Goal: Information Seeking & Learning: Understand process/instructions

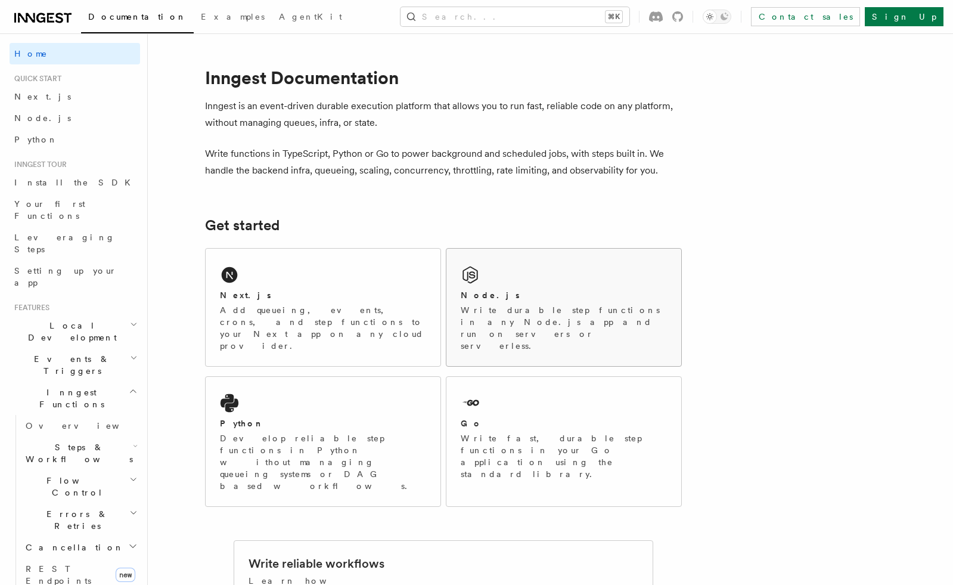
click at [468, 297] on h2 "Node.js" at bounding box center [490, 295] width 59 height 12
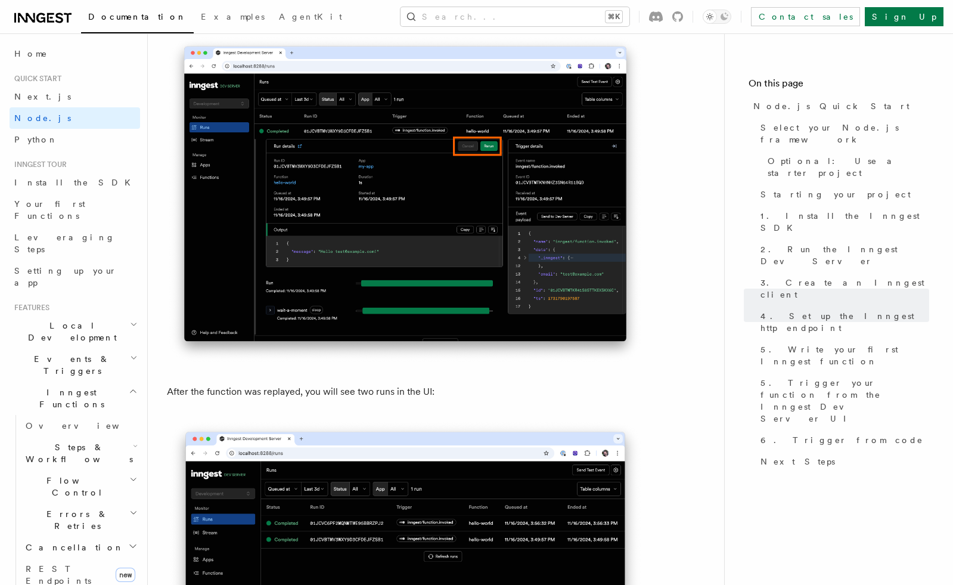
scroll to position [5247, 0]
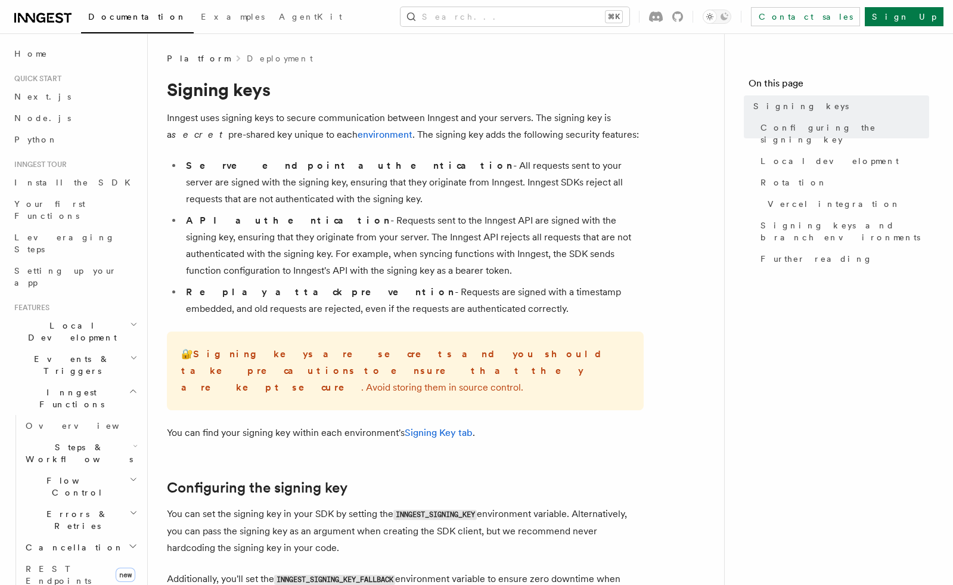
click at [331, 219] on li "API authentication - Requests sent to the Inngest API are signed with the signi…" at bounding box center [412, 245] width 461 height 67
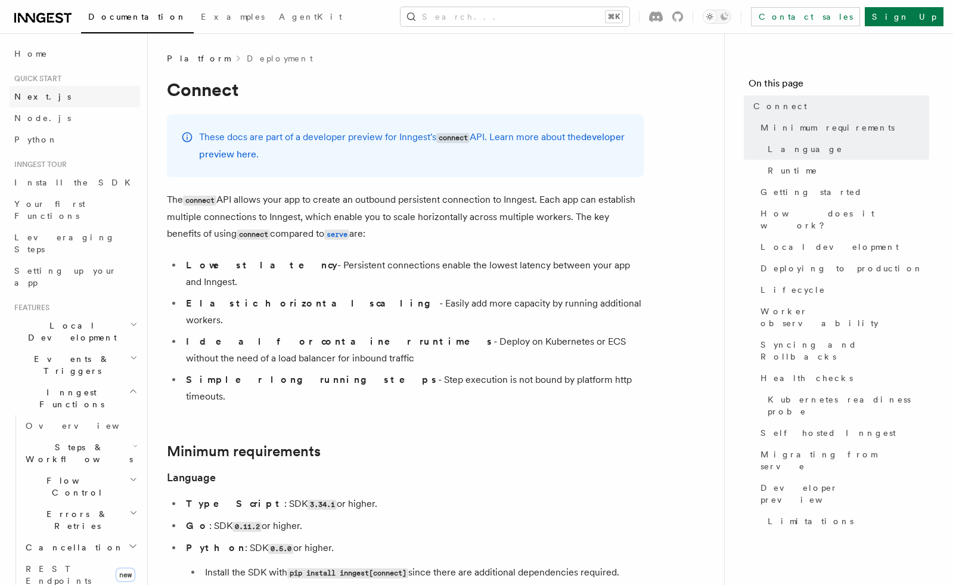
click at [33, 97] on span "Next.js" at bounding box center [42, 97] width 57 height 10
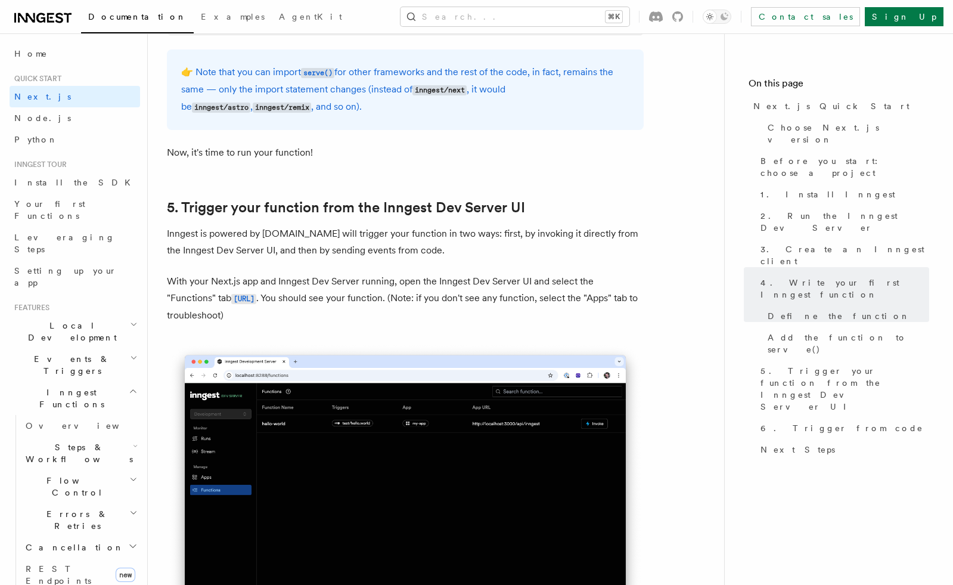
scroll to position [2608, 0]
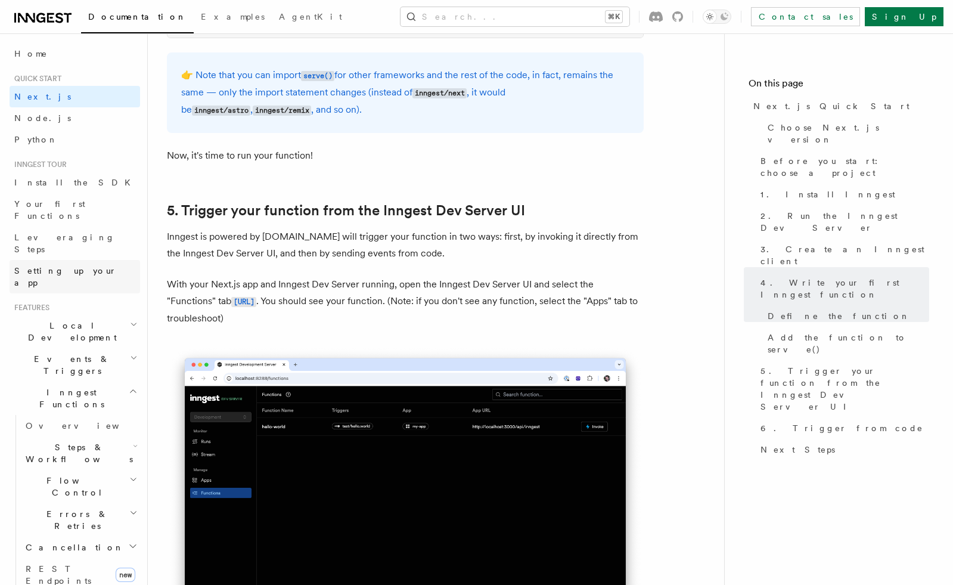
click at [76, 266] on span "Setting up your app" at bounding box center [65, 276] width 103 height 21
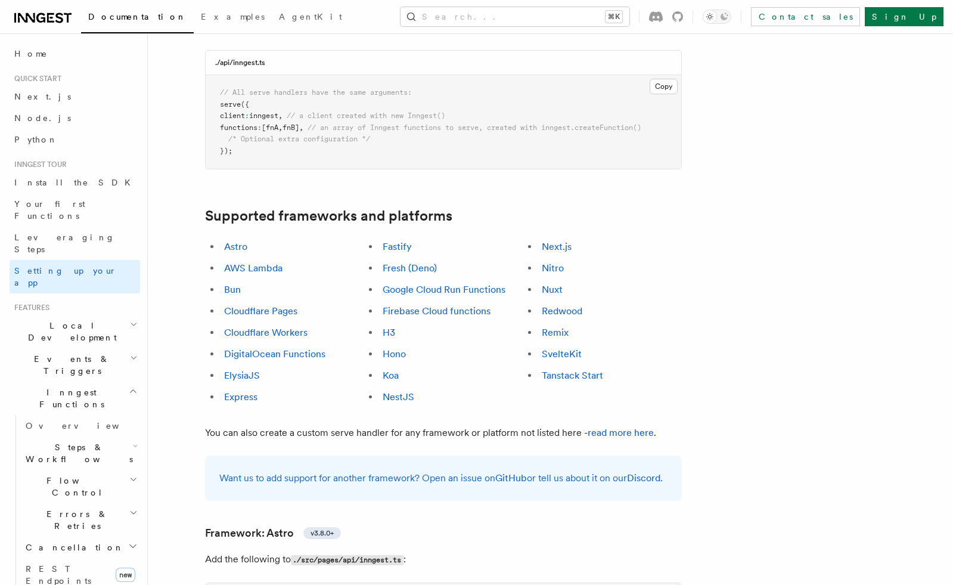
scroll to position [584, 0]
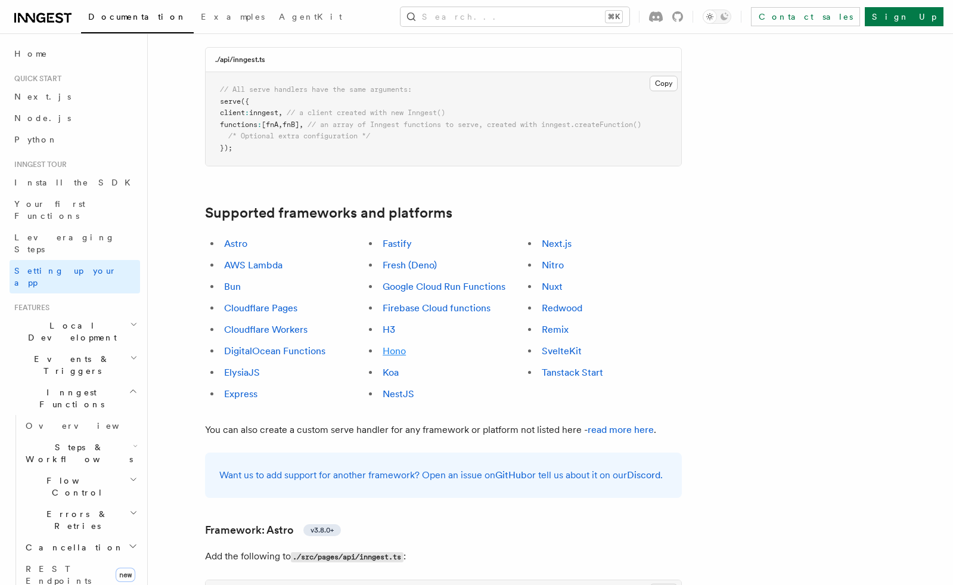
click at [398, 345] on link "Hono" at bounding box center [394, 350] width 23 height 11
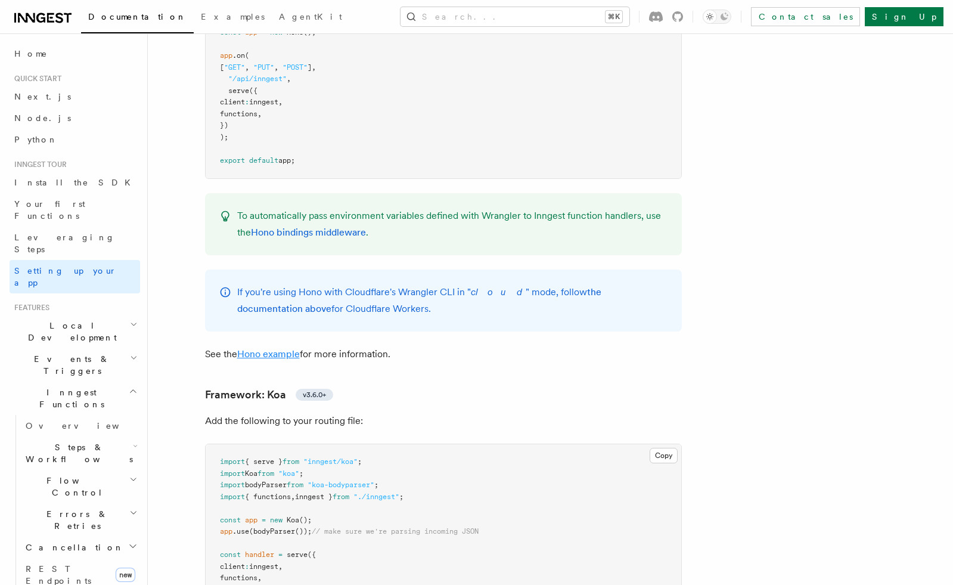
scroll to position [6487, 0]
click at [271, 349] on link "Hono example" at bounding box center [268, 354] width 63 height 11
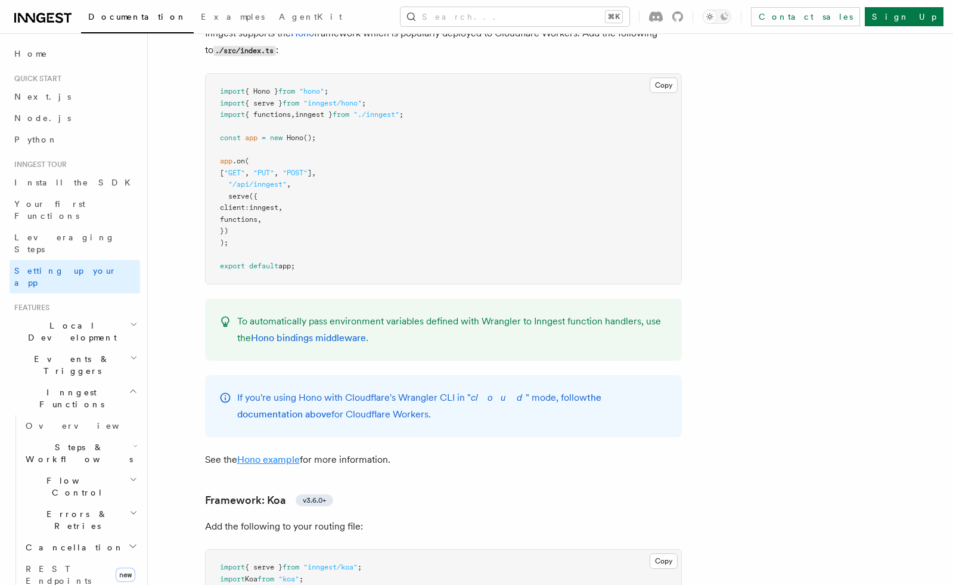
scroll to position [2536, 0]
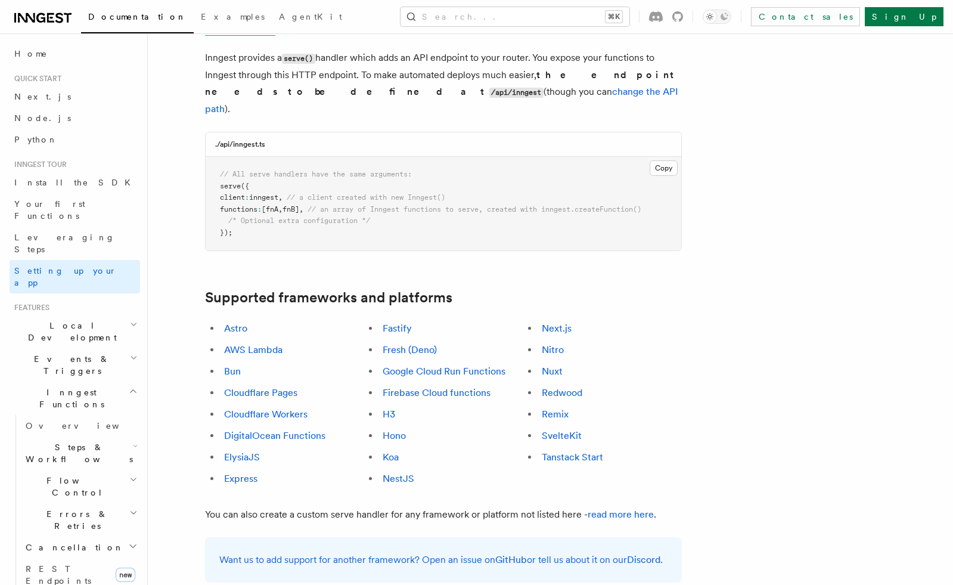
scroll to position [503, 0]
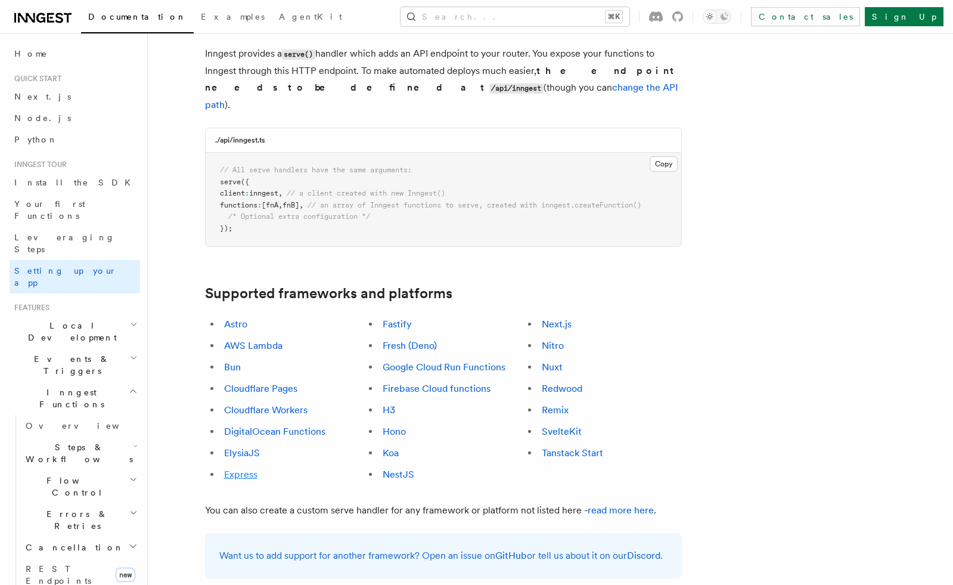
click at [242, 469] on link "Express" at bounding box center [240, 474] width 33 height 11
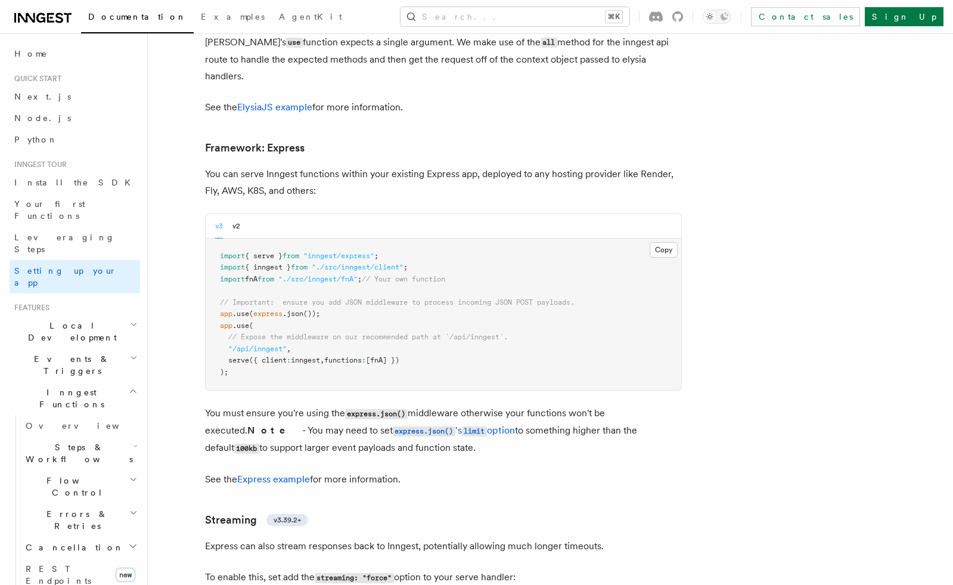
scroll to position [3525, 0]
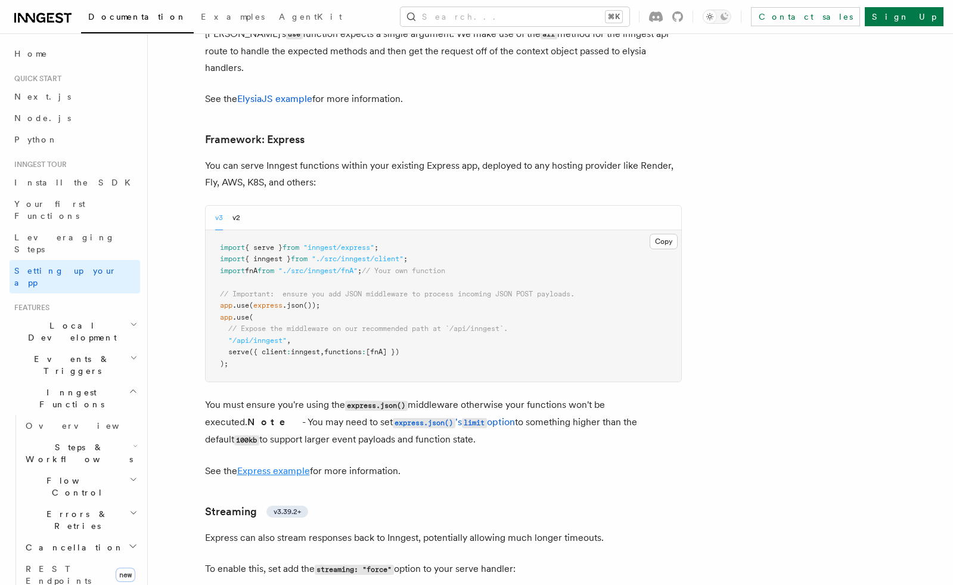
click at [294, 465] on link "Express example" at bounding box center [273, 470] width 73 height 11
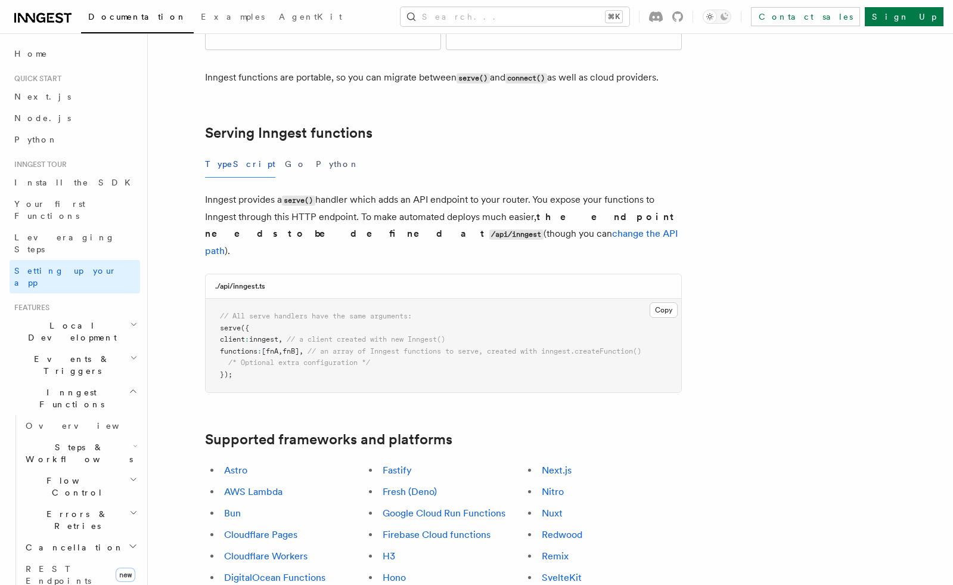
scroll to position [352, 0]
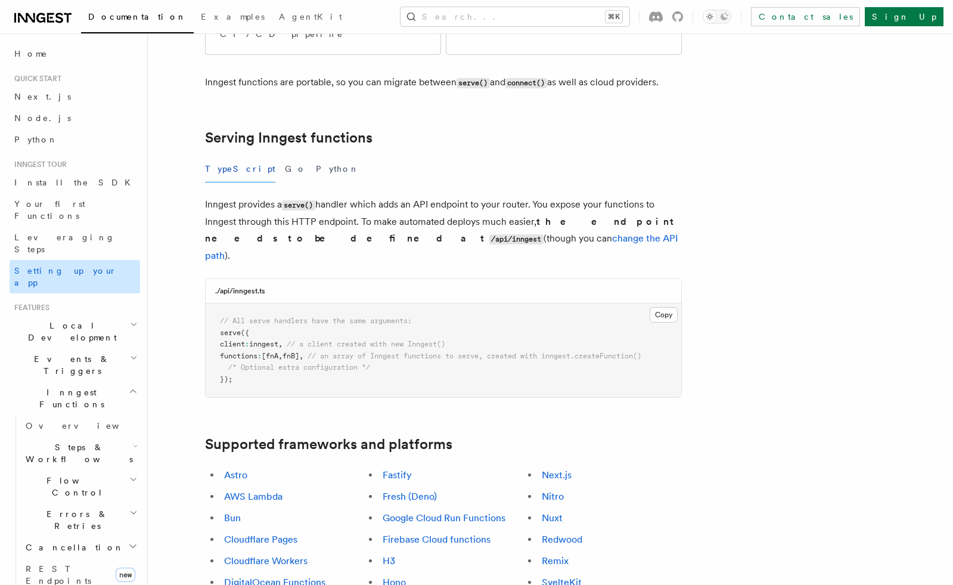
click at [51, 266] on span "Setting up your app" at bounding box center [65, 276] width 103 height 21
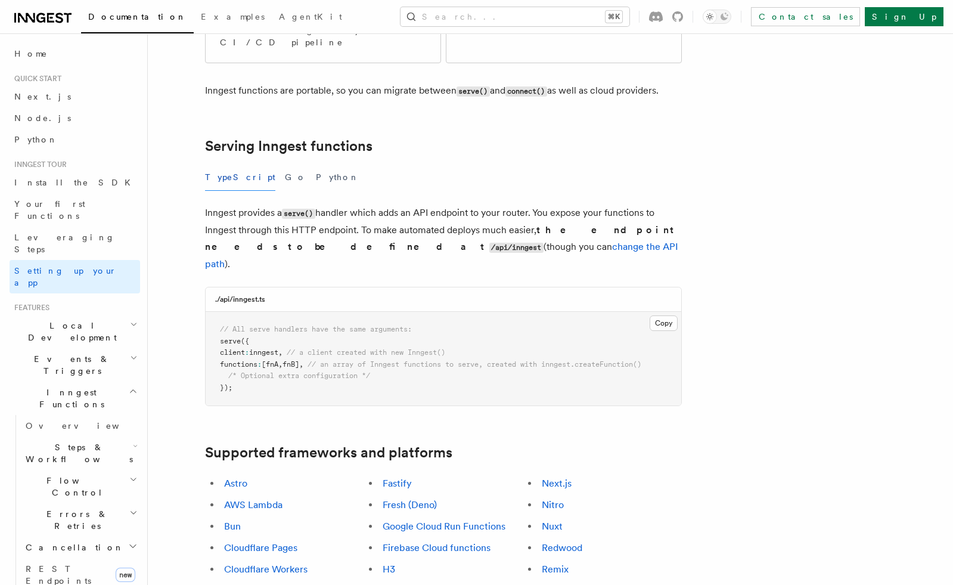
scroll to position [349, 0]
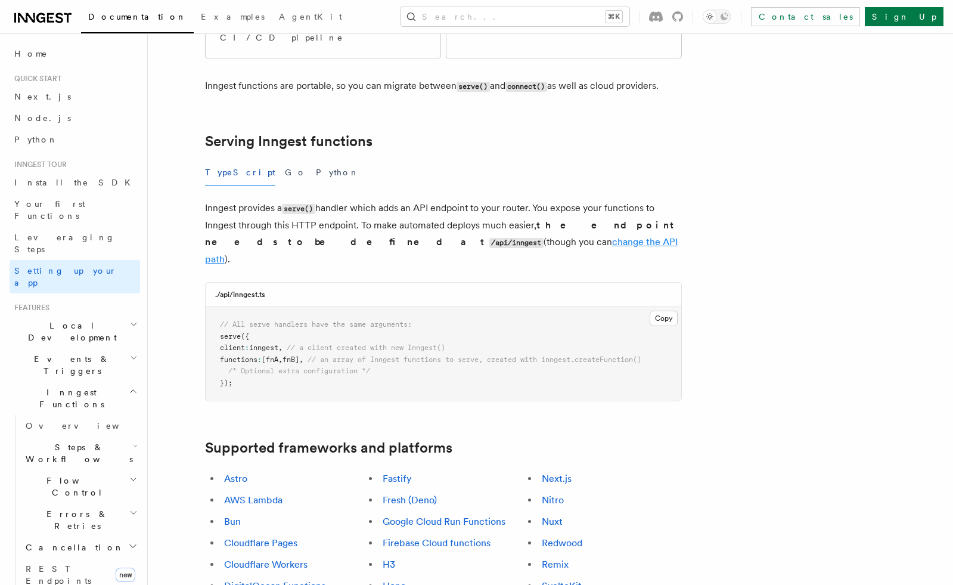
click at [399, 236] on link "change the API path" at bounding box center [441, 250] width 473 height 29
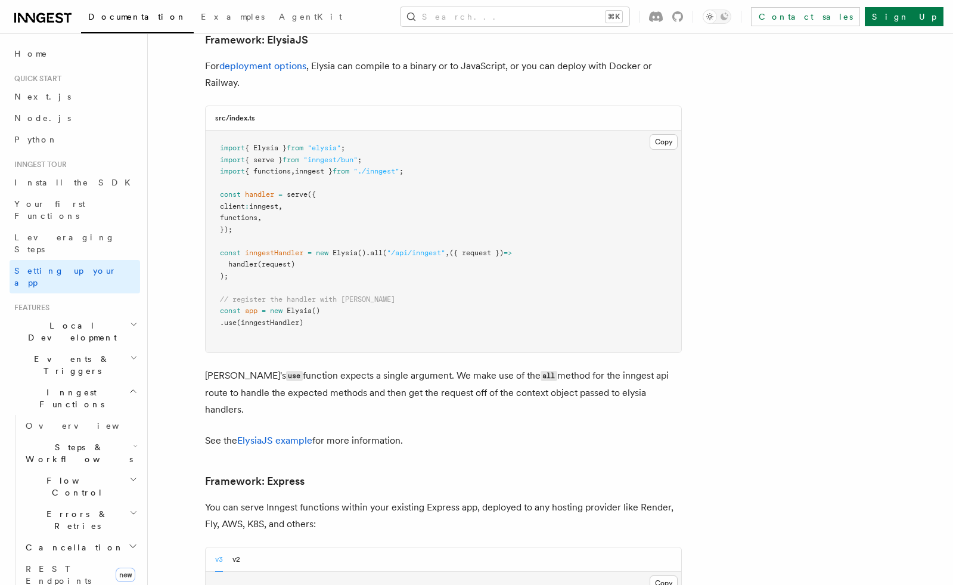
scroll to position [3312, 0]
